Goal: Task Accomplishment & Management: Use online tool/utility

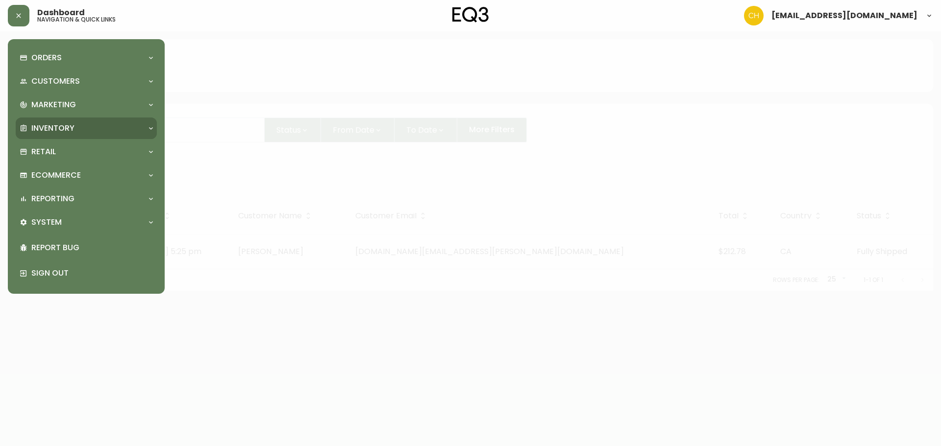
click at [54, 126] on p "Inventory" at bounding box center [52, 128] width 43 height 11
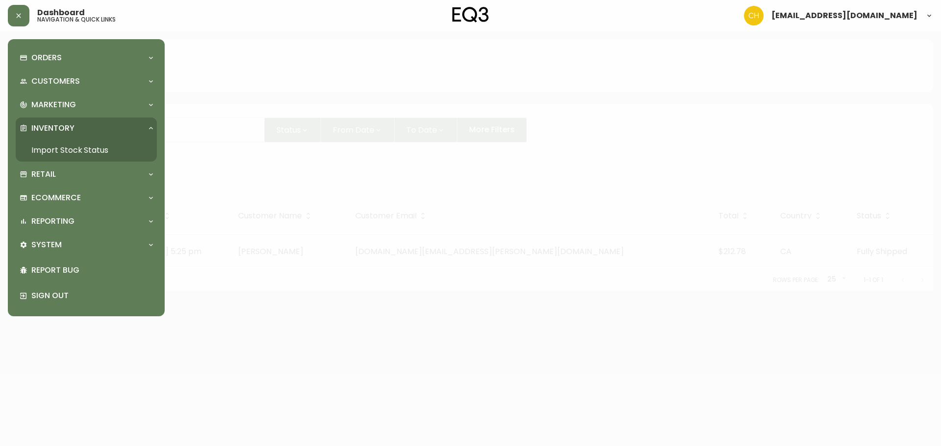
click at [59, 152] on link "Import Stock Status" at bounding box center [86, 150] width 141 height 23
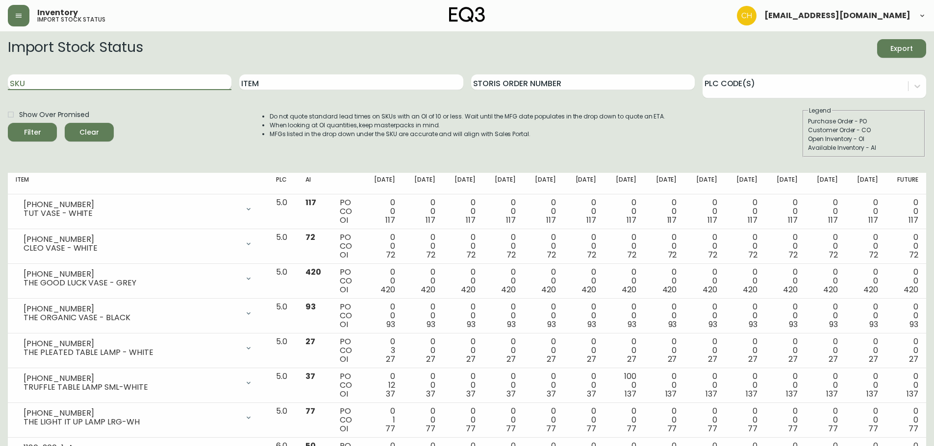
click at [56, 80] on input "SKU" at bounding box center [119, 82] width 223 height 16
type input "3020-8"
click at [8, 123] on button "Filter" at bounding box center [32, 132] width 49 height 19
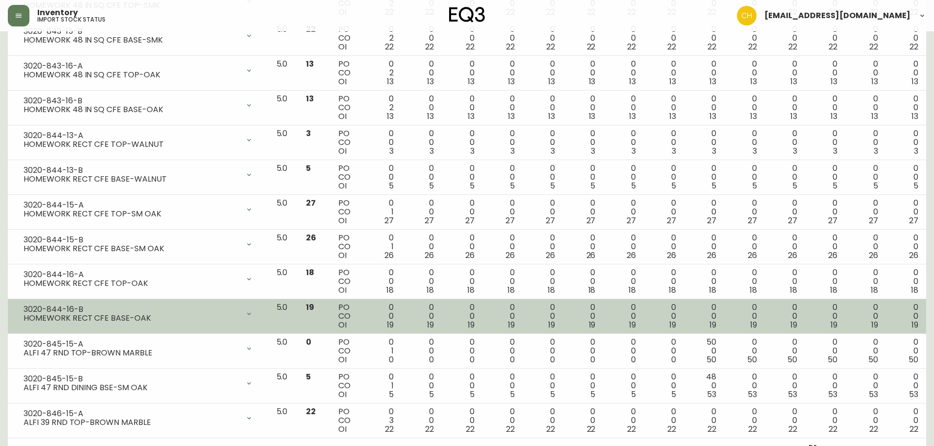
scroll to position [1509, 0]
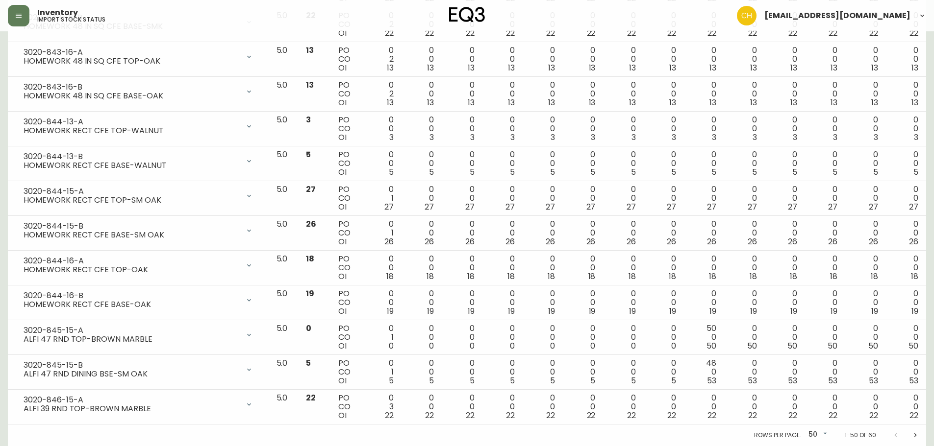
click at [916, 434] on icon "Next page" at bounding box center [915, 436] width 8 height 8
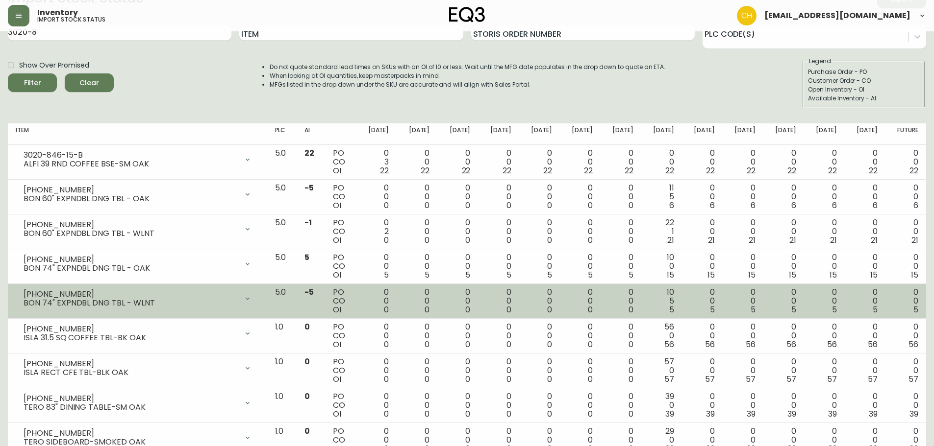
scroll to position [118, 0]
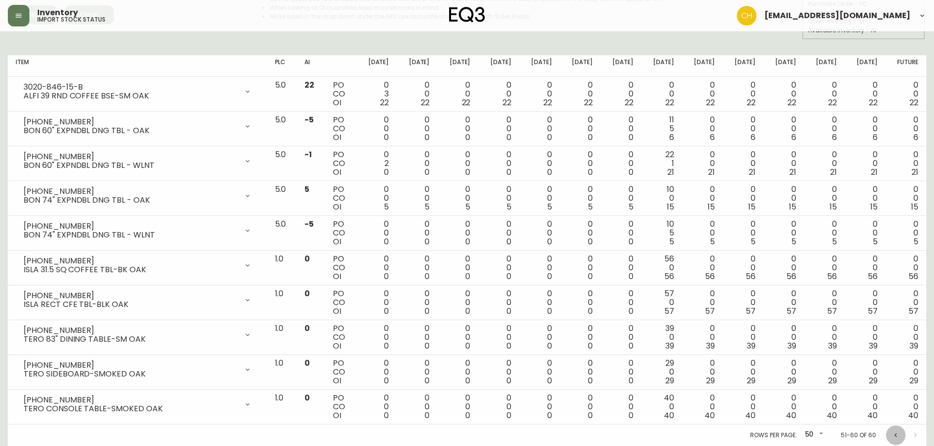
click at [895, 435] on icon "Previous page" at bounding box center [895, 435] width 2 height 4
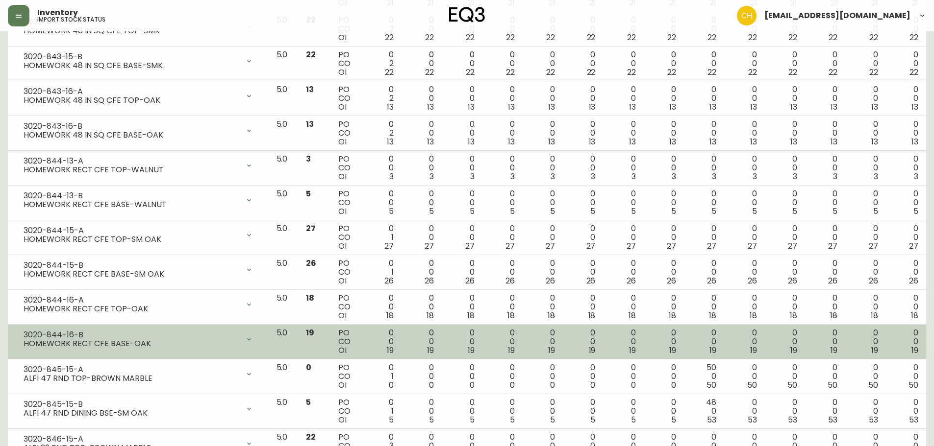
scroll to position [1509, 0]
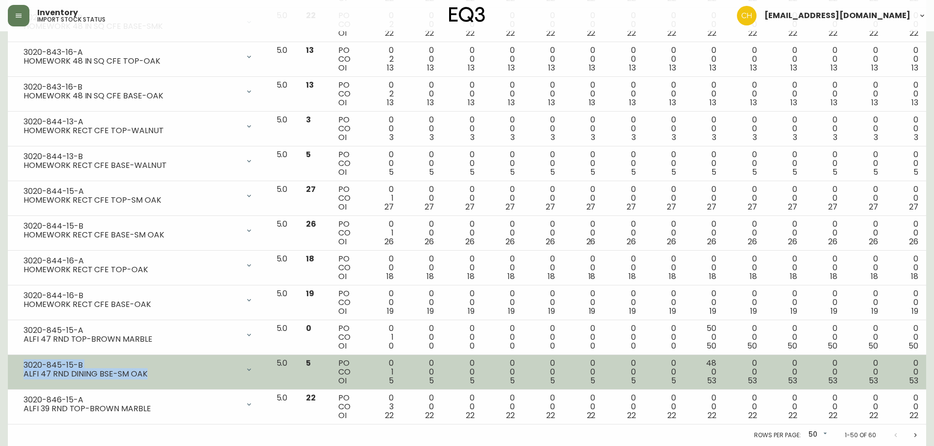
drag, startPoint x: 24, startPoint y: 364, endPoint x: 148, endPoint y: 372, distance: 124.8
click at [148, 372] on div "3020-845-15-B ALFI 47 RND DINING BSE-SM OAK" at bounding box center [132, 370] width 216 height 18
copy div "3020-845-15-B ALFI 47 RND DINING BSE-SM OAK"
